Goal: Information Seeking & Learning: Learn about a topic

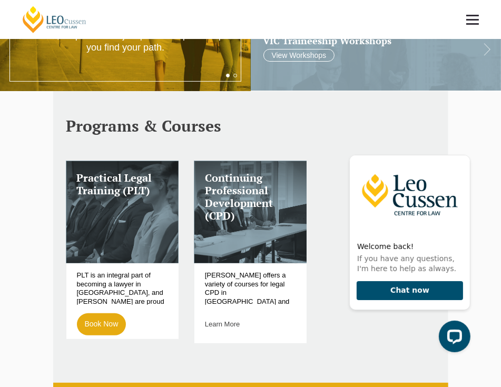
scroll to position [211, 0]
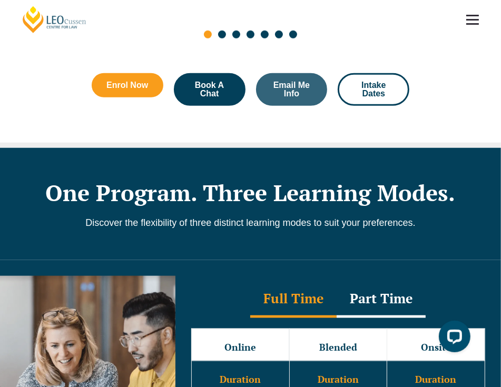
scroll to position [580, 0]
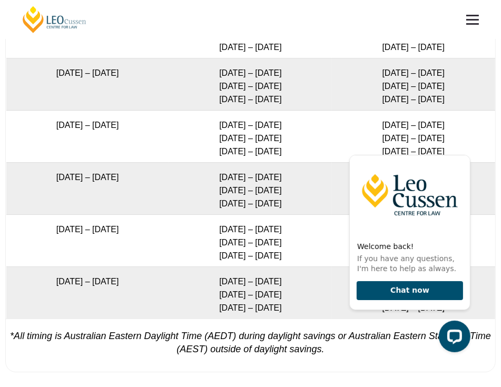
scroll to position [2067, 0]
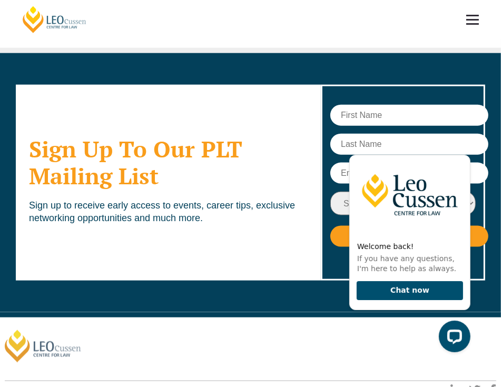
scroll to position [5811, 0]
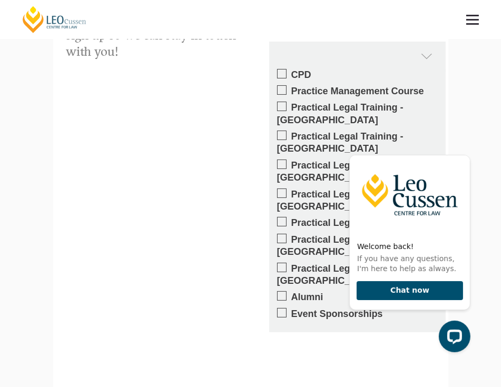
scroll to position [2583, 0]
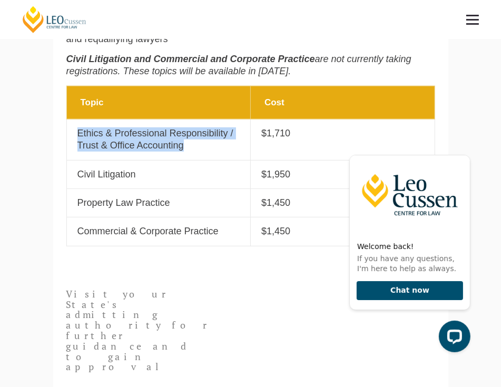
drag, startPoint x: 77, startPoint y: 135, endPoint x: 200, endPoint y: 153, distance: 124.1
click at [200, 152] on p "Ethics & Professional Responsibility / Trust & Office Accounting" at bounding box center [158, 140] width 163 height 25
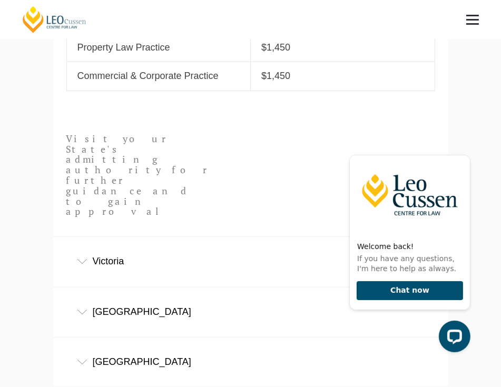
scroll to position [580, 0]
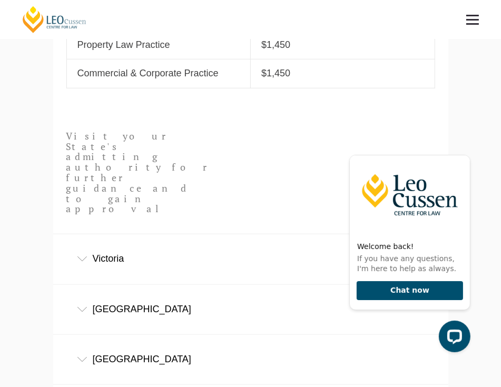
click at [86, 257] on icon at bounding box center [82, 259] width 11 height 5
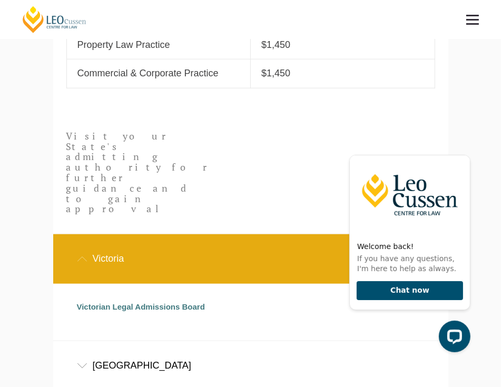
click at [86, 257] on icon at bounding box center [82, 259] width 11 height 5
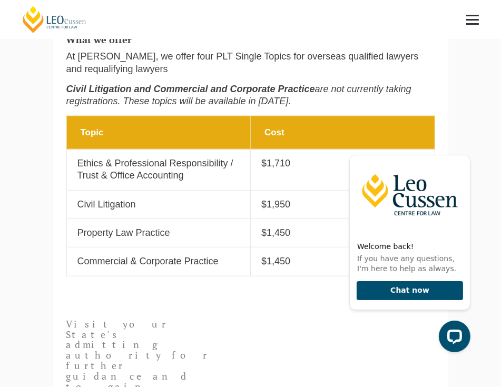
scroll to position [369, 0]
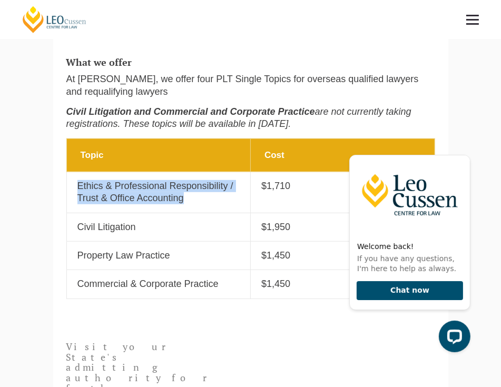
drag, startPoint x: 80, startPoint y: 184, endPoint x: 191, endPoint y: 200, distance: 112.3
click at [191, 200] on p "Ethics & Professional Responsibility / Trust & Office Accounting" at bounding box center [158, 192] width 163 height 25
copy p "Ethics & Professional Responsibility / Trust & Office Accounting"
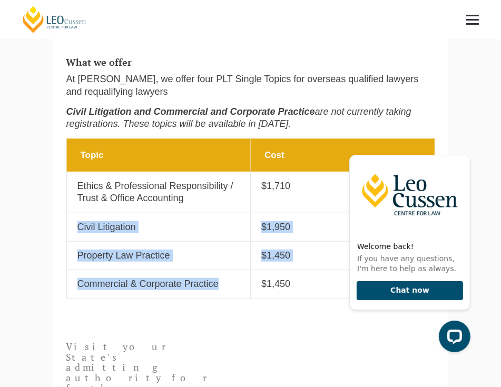
drag, startPoint x: 78, startPoint y: 230, endPoint x: 219, endPoint y: 284, distance: 151.1
click at [219, 284] on tbody "Topic Cost Topic Ethics & Professional Responsibility / Trust & Office Accounti…" at bounding box center [250, 219] width 368 height 160
copy tbody "Civil Litigation Cost $1,950 Topic Property Law Practice Cost $1,450 Topic Comm…"
